Goal: Transaction & Acquisition: Purchase product/service

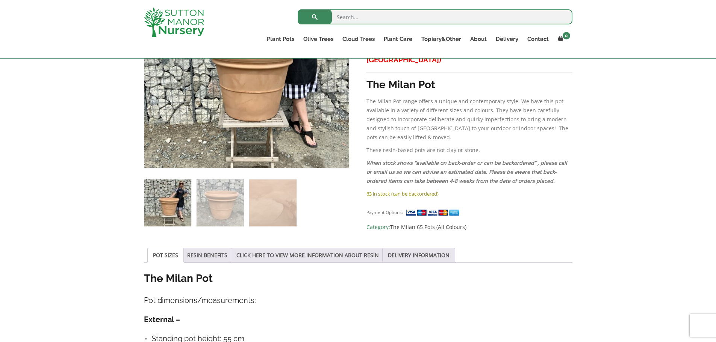
scroll to position [225, 0]
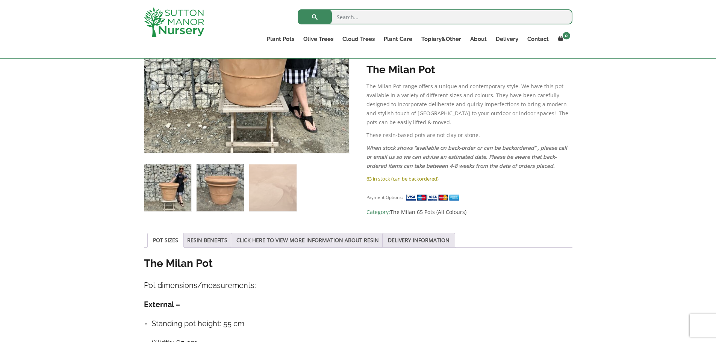
click at [235, 180] on img at bounding box center [219, 188] width 47 height 47
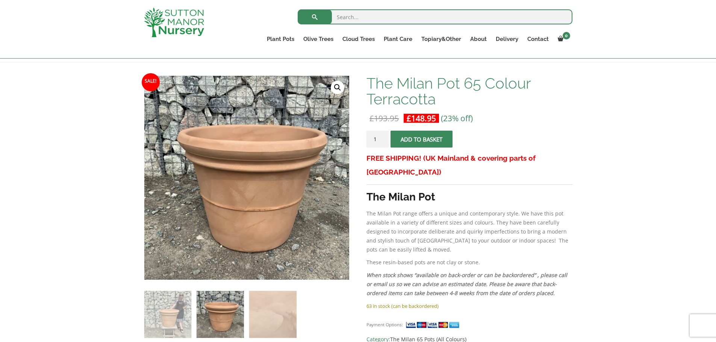
scroll to position [75, 0]
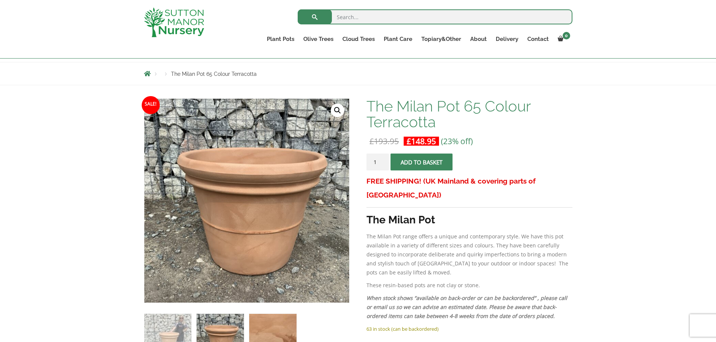
click at [265, 320] on img at bounding box center [272, 337] width 47 height 47
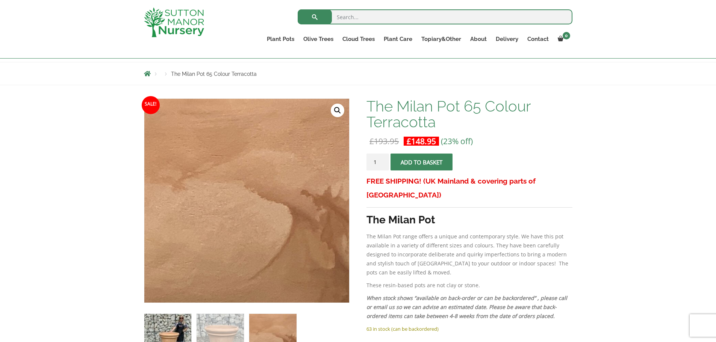
click at [159, 329] on img at bounding box center [167, 337] width 47 height 47
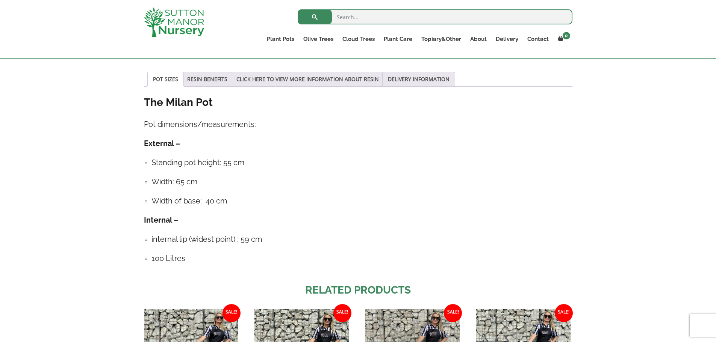
scroll to position [564, 0]
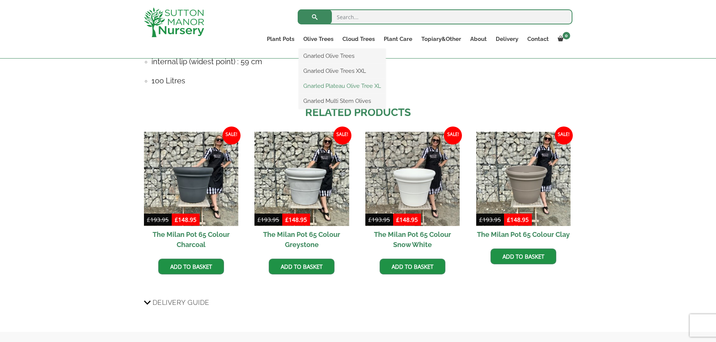
click at [326, 85] on link "Gnarled Plateau Olive Tree XL" at bounding box center [342, 85] width 87 height 11
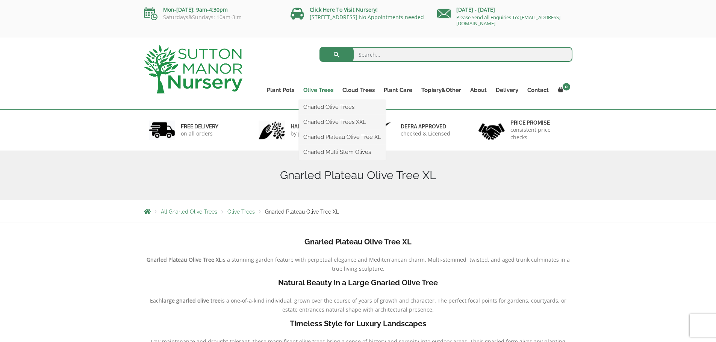
click at [328, 91] on link "Olive Trees" at bounding box center [318, 90] width 39 height 11
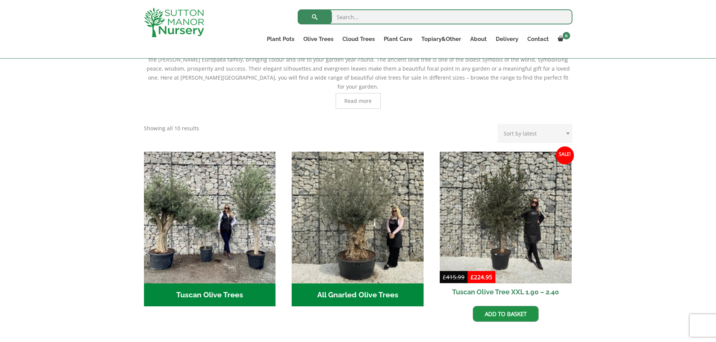
scroll to position [263, 0]
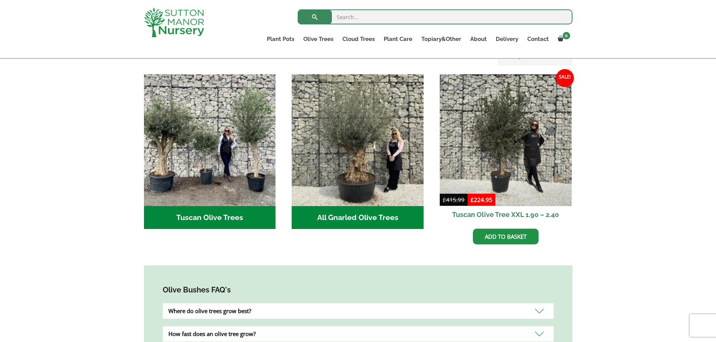
click at [215, 206] on h2 "Tuscan Olive Trees (9)" at bounding box center [210, 217] width 132 height 23
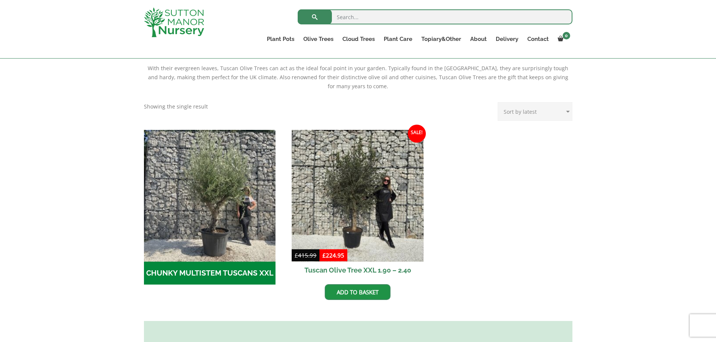
scroll to position [188, 0]
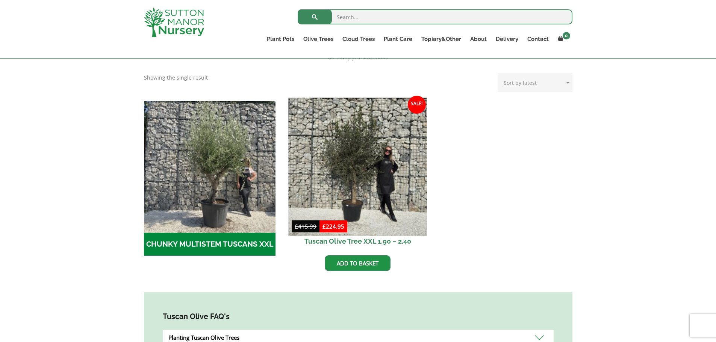
click at [355, 164] on img at bounding box center [358, 167] width 138 height 138
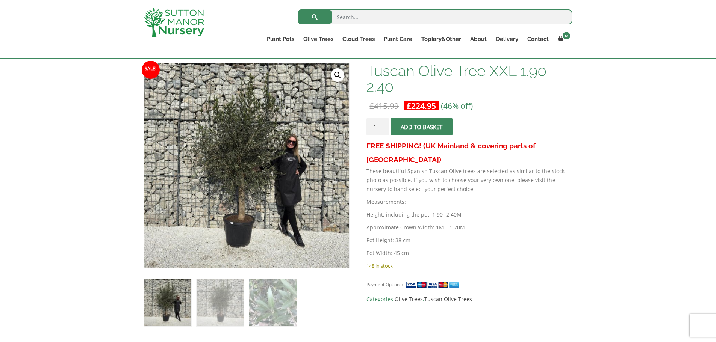
scroll to position [113, 0]
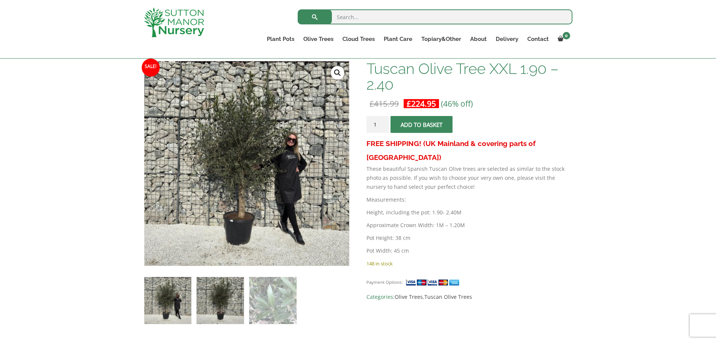
click at [218, 290] on img at bounding box center [219, 300] width 47 height 47
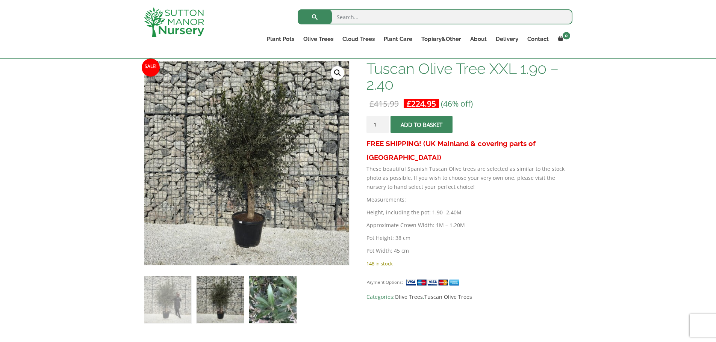
click at [278, 299] on img at bounding box center [272, 300] width 47 height 47
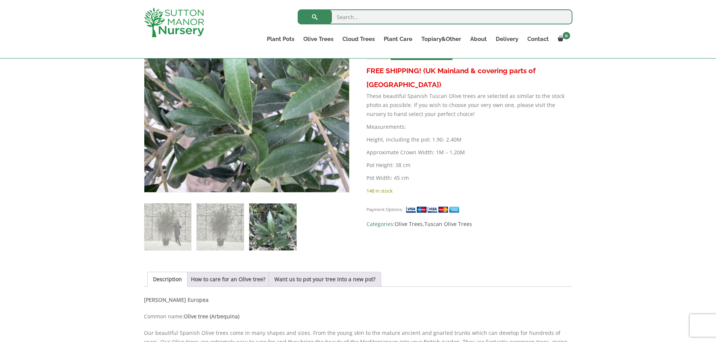
scroll to position [188, 0]
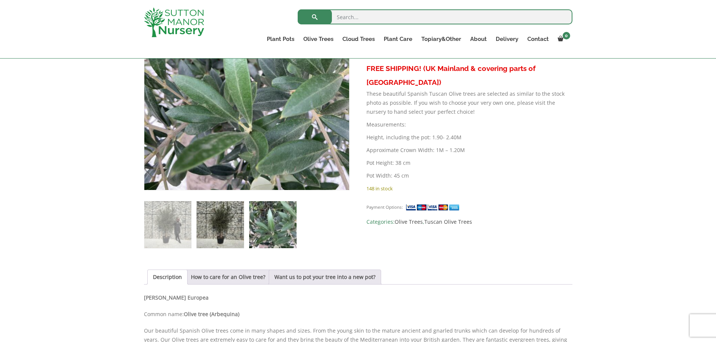
click at [226, 232] on img at bounding box center [219, 224] width 47 height 47
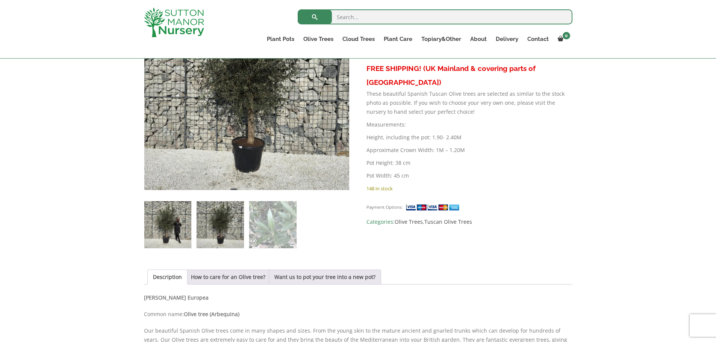
click at [183, 231] on img at bounding box center [167, 224] width 47 height 47
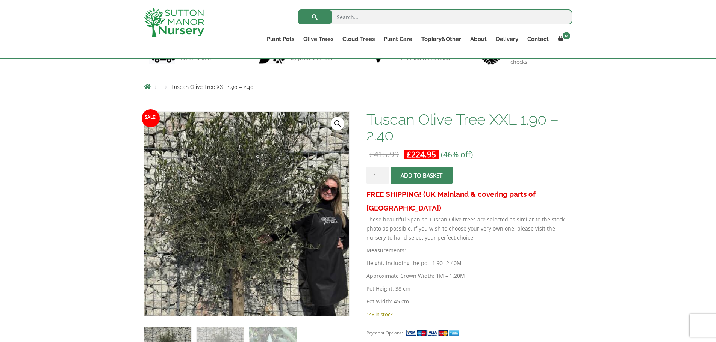
scroll to position [113, 0]
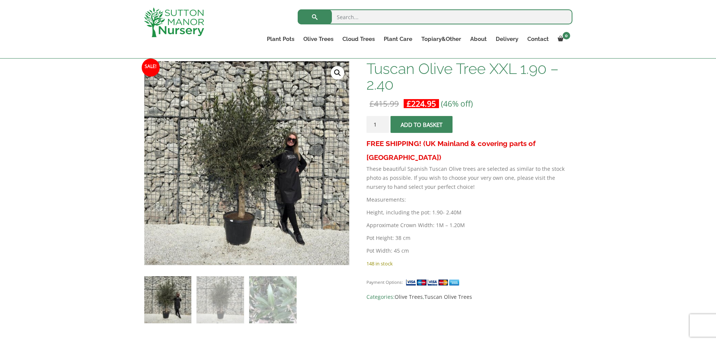
click at [519, 218] on div "FREE SHIPPING! (UK Mainland & covering parts of Scotland) These beautiful Spani…" at bounding box center [469, 198] width 206 height 122
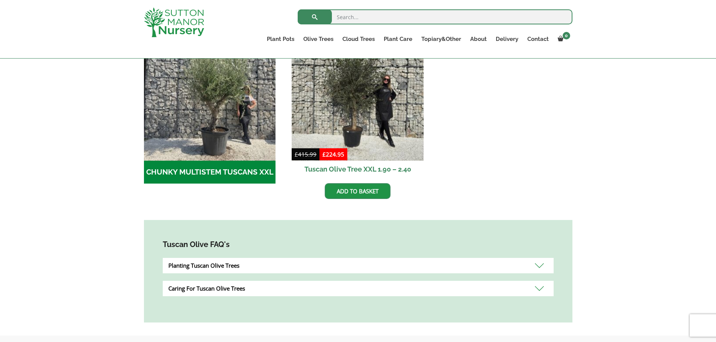
scroll to position [150, 0]
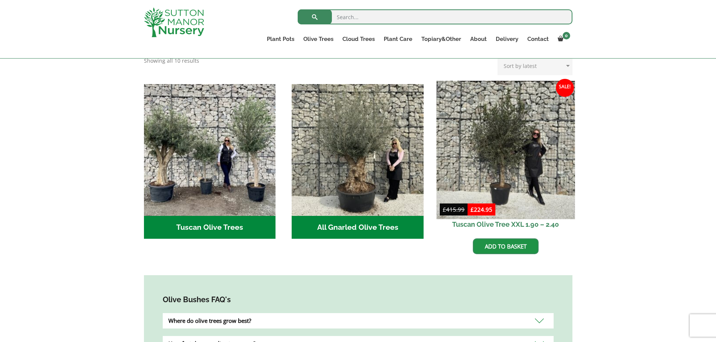
click at [513, 178] on img at bounding box center [505, 150] width 138 height 138
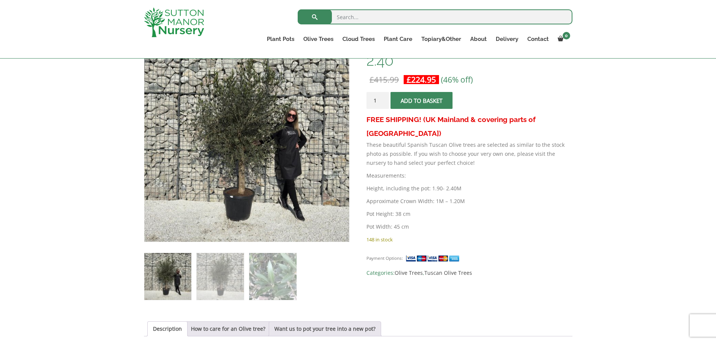
scroll to position [113, 0]
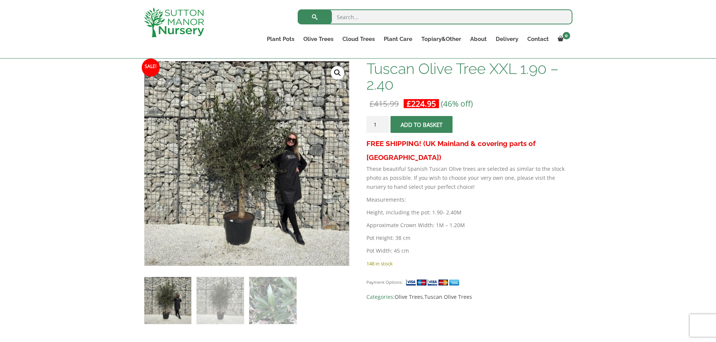
click at [253, 181] on img at bounding box center [246, 163] width 205 height 205
click at [339, 70] on link "🔍" at bounding box center [338, 73] width 14 height 14
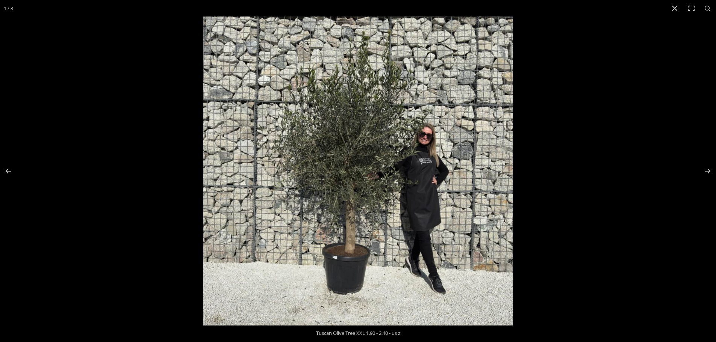
click at [332, 160] on img at bounding box center [357, 171] width 309 height 309
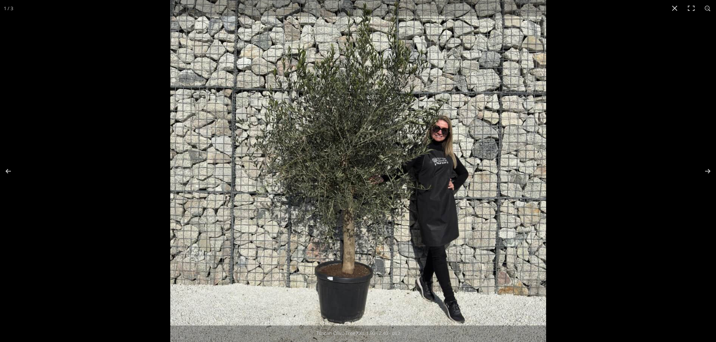
click at [663, 144] on div at bounding box center [528, 157] width 716 height 342
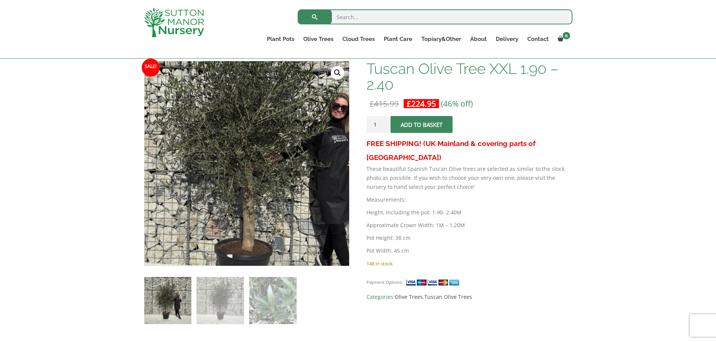
click at [233, 179] on img at bounding box center [258, 151] width 376 height 376
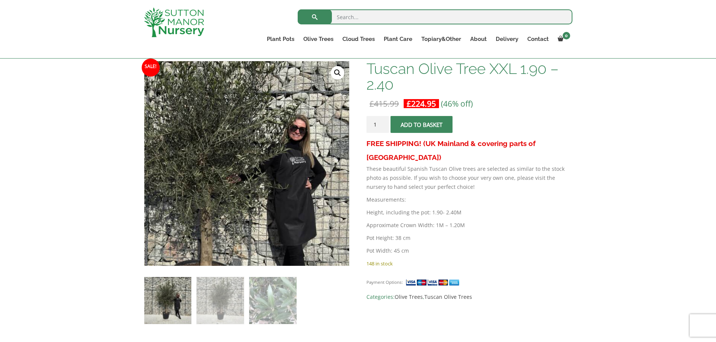
click at [283, 153] on img at bounding box center [216, 173] width 376 height 376
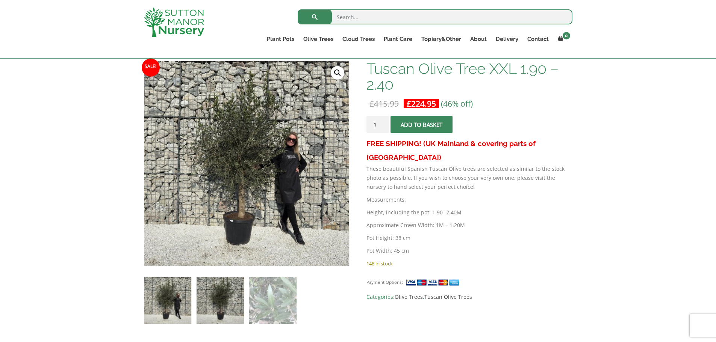
click at [222, 313] on img at bounding box center [219, 300] width 47 height 47
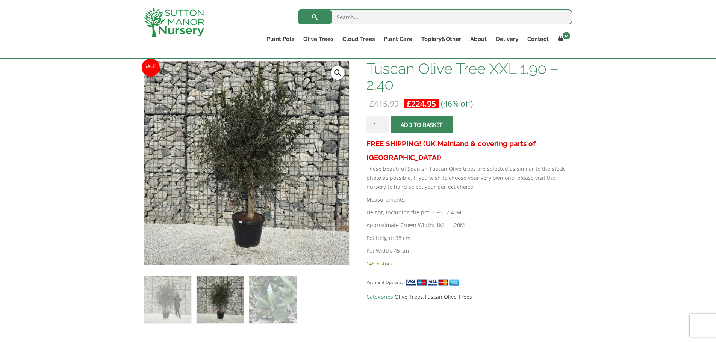
click at [222, 313] on img at bounding box center [219, 300] width 47 height 47
click at [153, 308] on img at bounding box center [167, 300] width 47 height 47
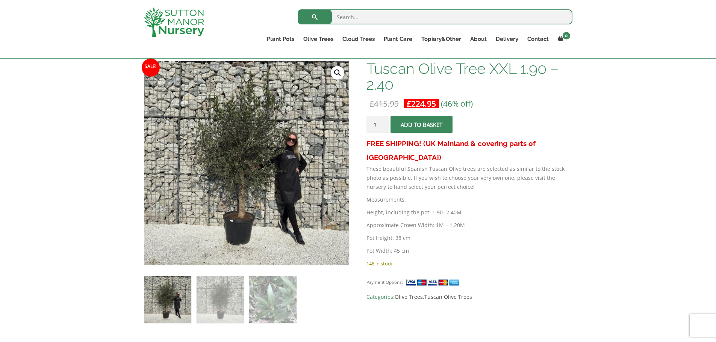
click at [338, 73] on link "🔍" at bounding box center [338, 73] width 14 height 14
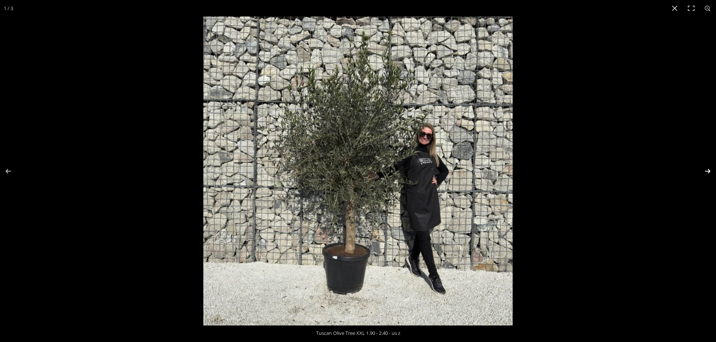
click at [707, 169] on button "Next (arrow right)" at bounding box center [702, 172] width 26 height 38
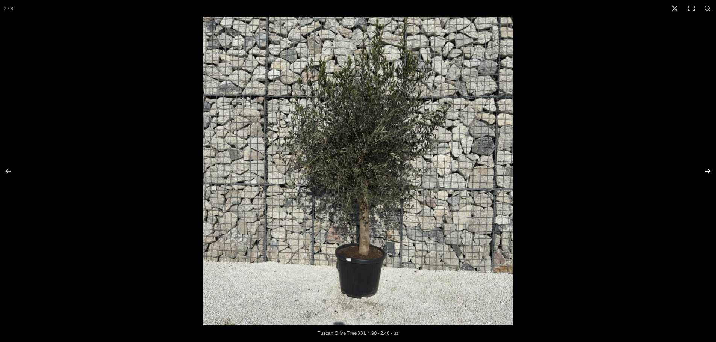
click at [707, 169] on button "Next (arrow right)" at bounding box center [702, 172] width 26 height 38
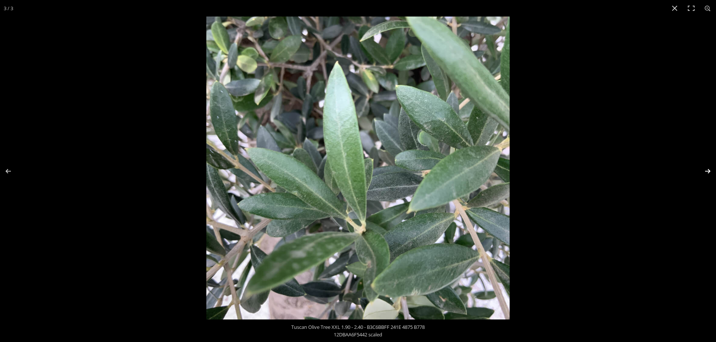
click at [707, 169] on button "Next (arrow right)" at bounding box center [702, 172] width 26 height 38
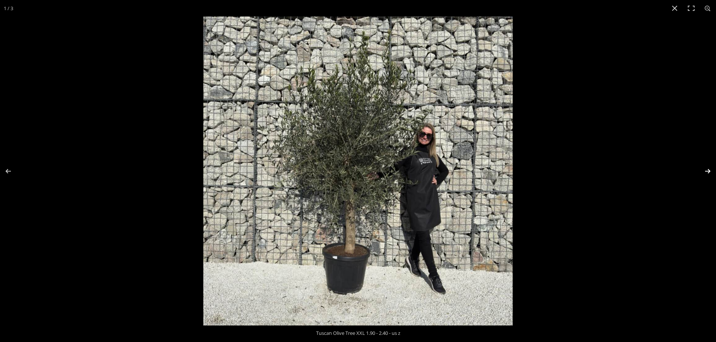
click at [707, 169] on button "Next (arrow right)" at bounding box center [702, 172] width 26 height 38
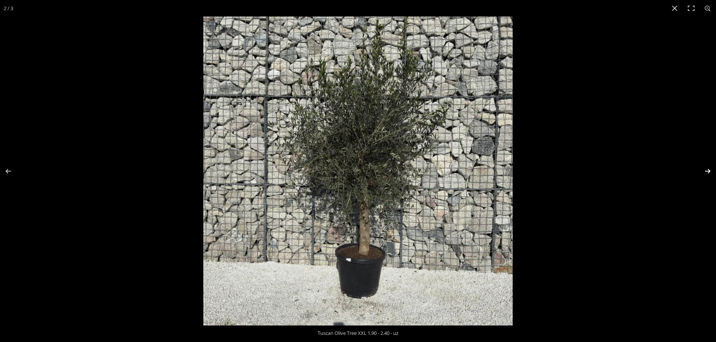
click at [707, 169] on button "Next (arrow right)" at bounding box center [702, 172] width 26 height 38
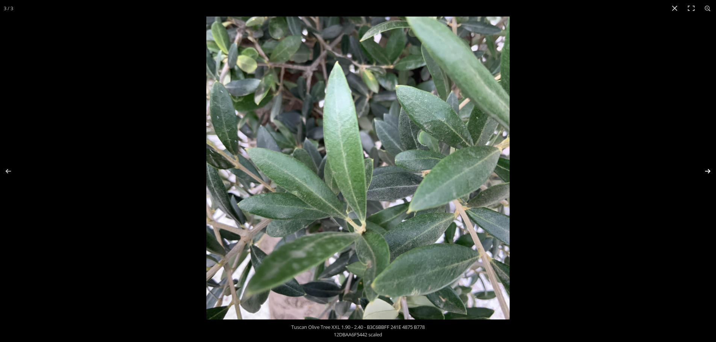
click at [707, 169] on button "Next (arrow right)" at bounding box center [702, 172] width 26 height 38
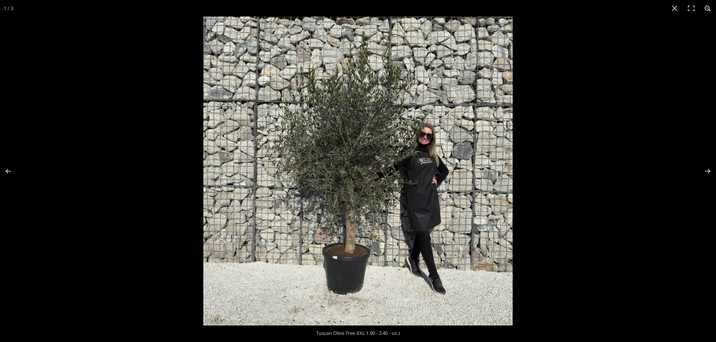
click at [704, 7] on button "Zoom in/out" at bounding box center [707, 8] width 17 height 17
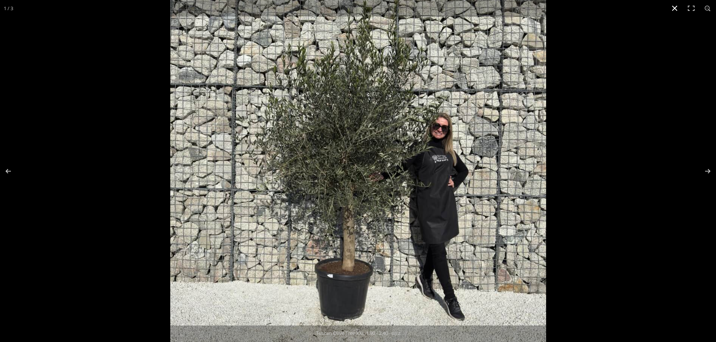
click at [674, 11] on button "Close (Esc)" at bounding box center [674, 8] width 17 height 17
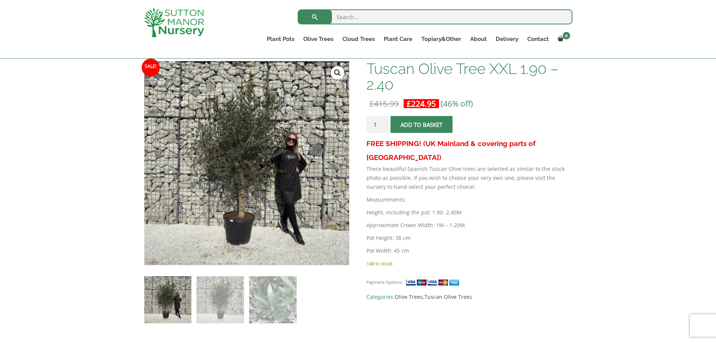
scroll to position [75, 0]
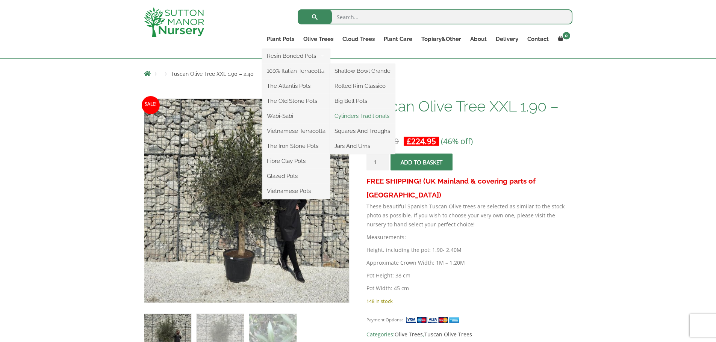
click at [354, 115] on link "Cylinders Traditionals" at bounding box center [362, 115] width 65 height 11
